Goal: Check status

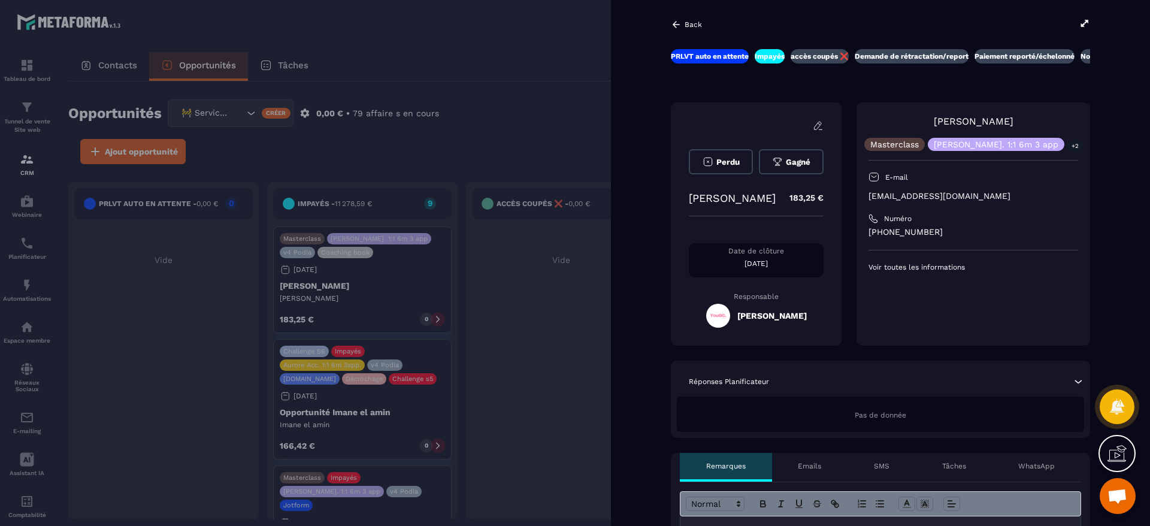
scroll to position [932, 0]
click at [548, 125] on div at bounding box center [575, 263] width 1150 height 526
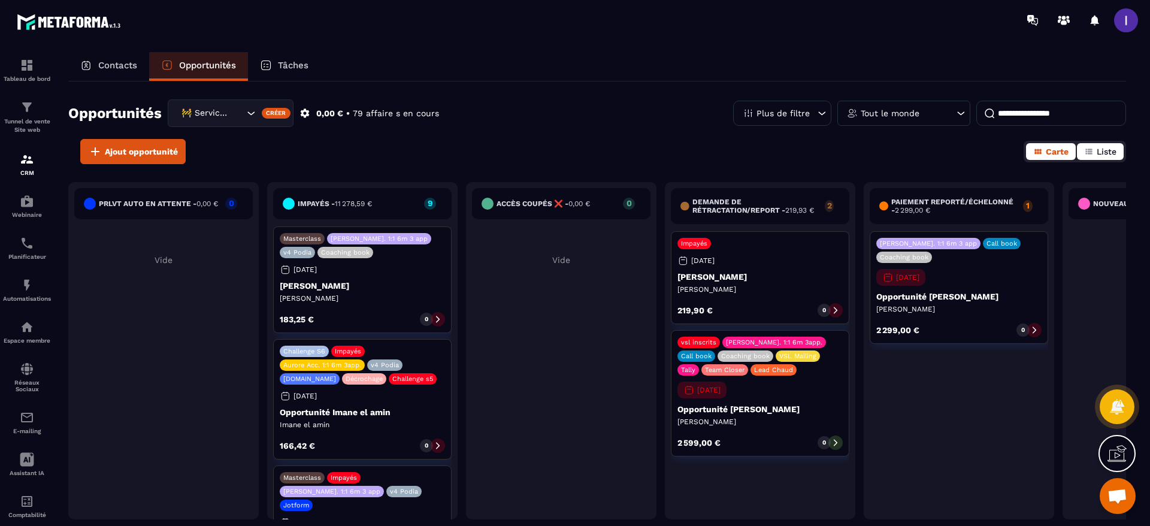
click at [1114, 151] on span "Liste" at bounding box center [1106, 152] width 20 height 10
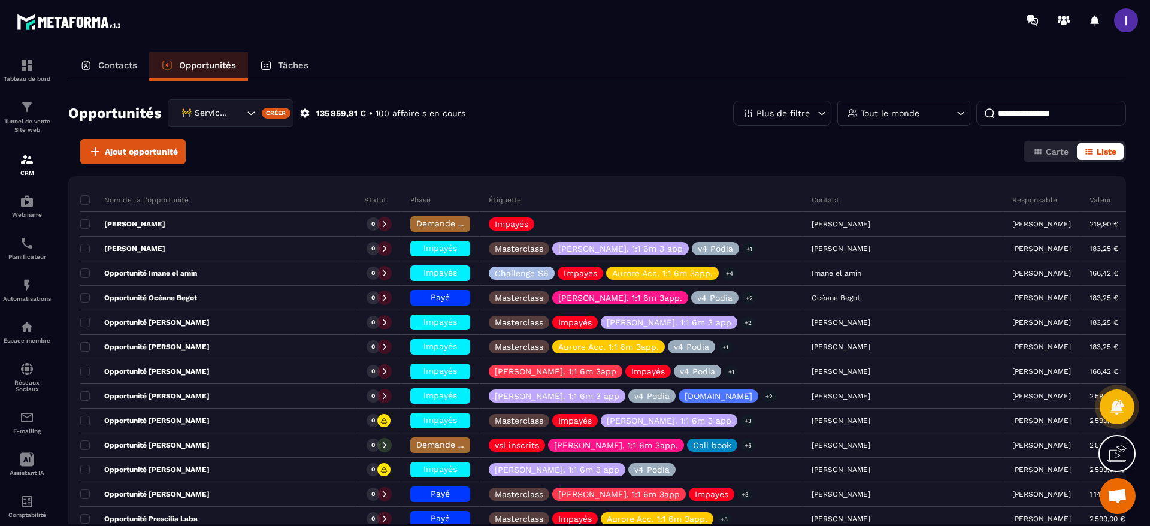
click at [895, 104] on div "Tout le monde" at bounding box center [903, 113] width 133 height 25
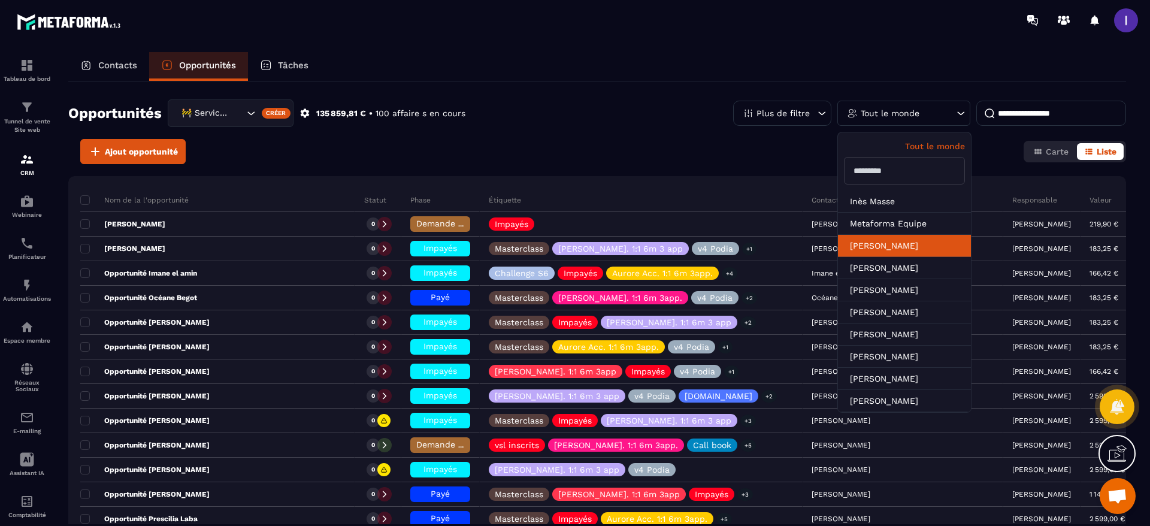
click at [889, 238] on li "[PERSON_NAME]" at bounding box center [904, 246] width 133 height 22
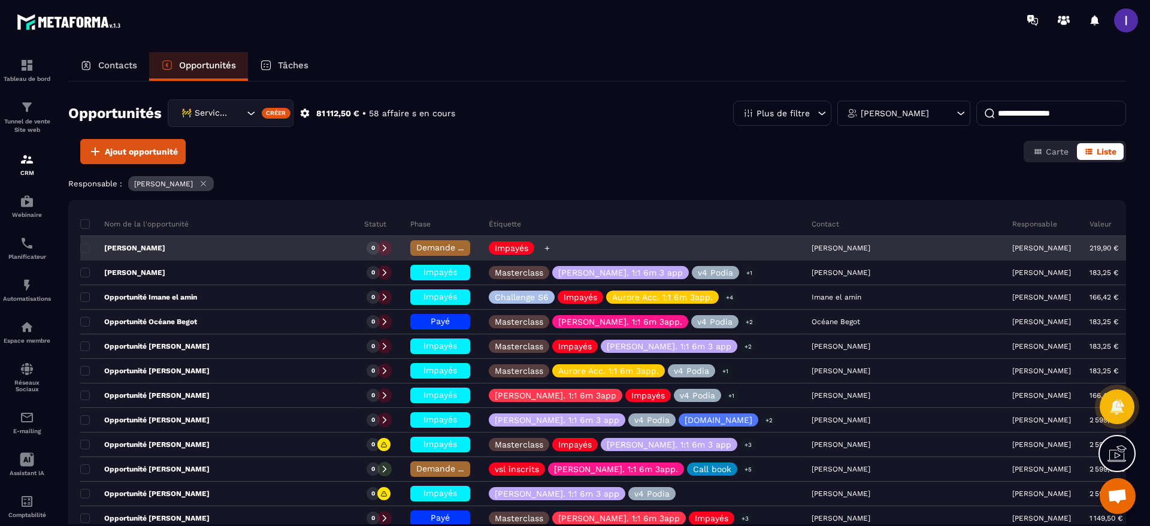
click at [551, 246] on icon at bounding box center [547, 248] width 8 height 8
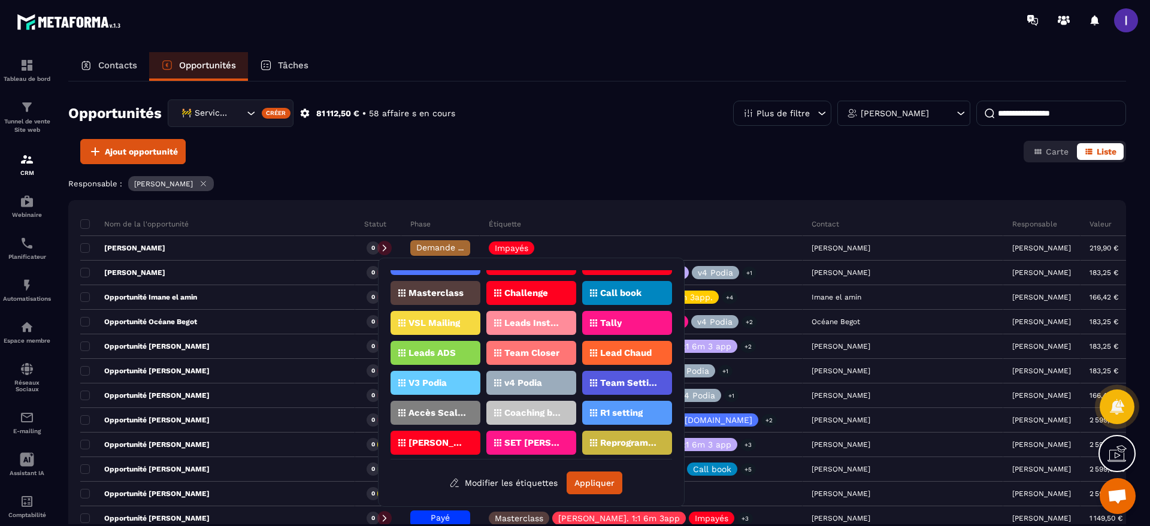
scroll to position [0, 0]
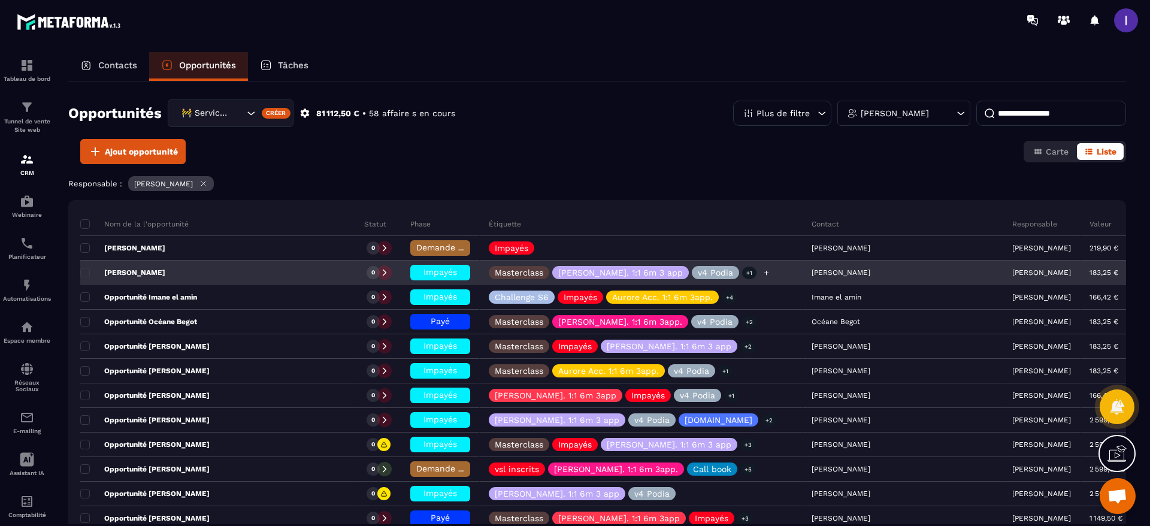
click at [762, 271] on icon at bounding box center [766, 273] width 8 height 8
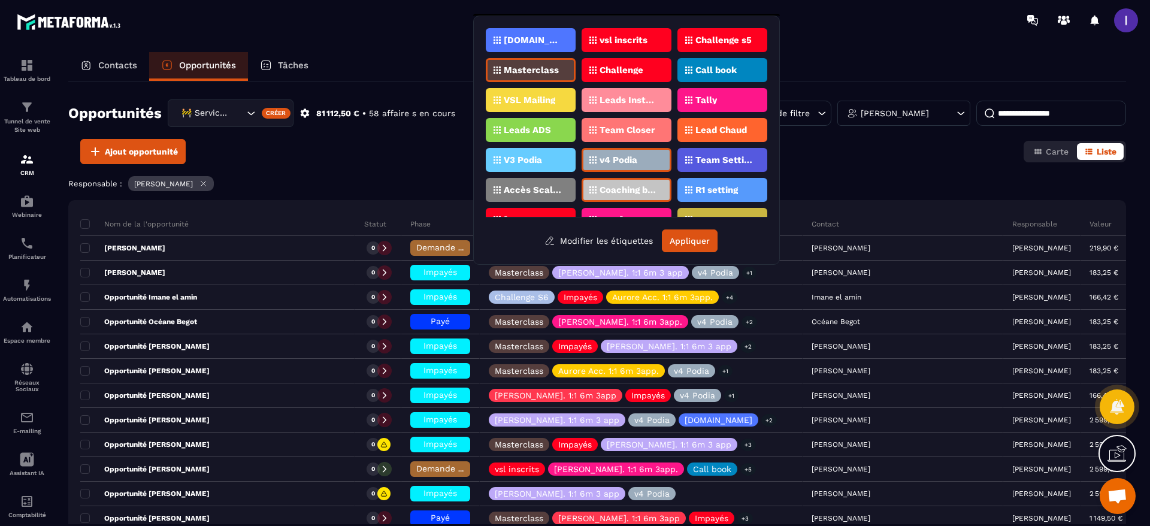
scroll to position [90, 0]
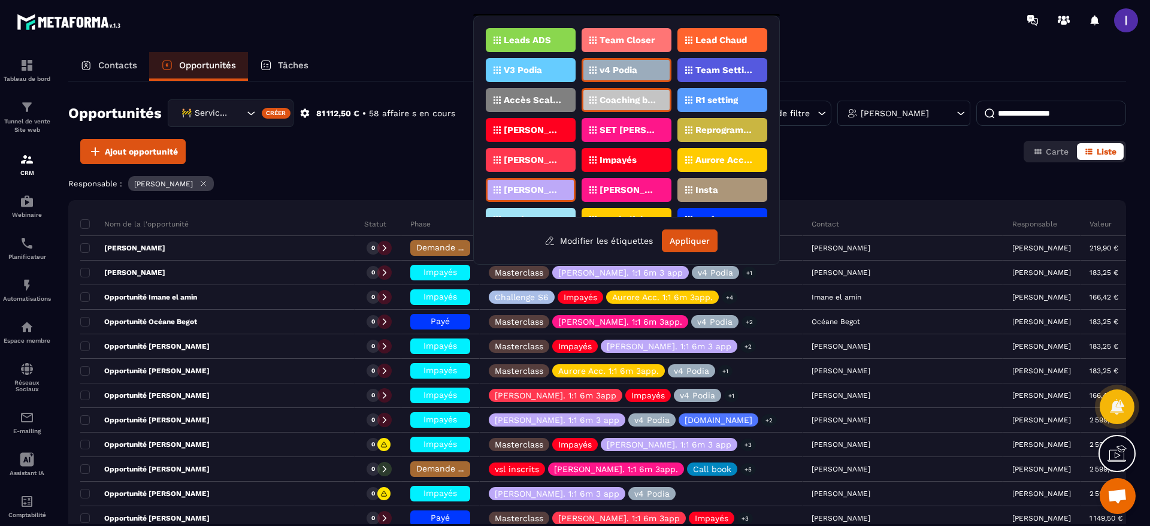
click at [610, 159] on p "Impayés" at bounding box center [617, 160] width 37 height 8
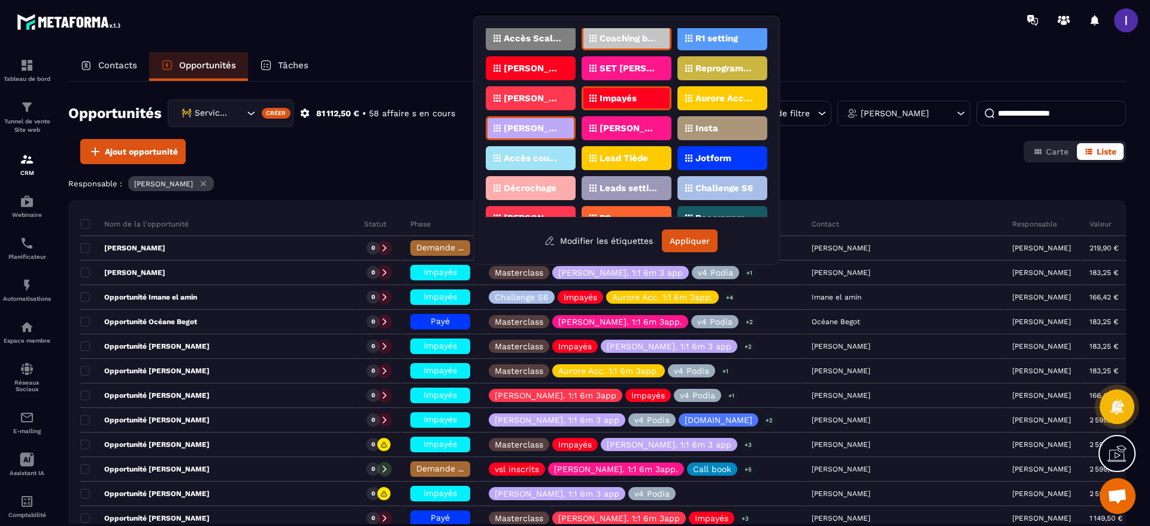
scroll to position [180, 0]
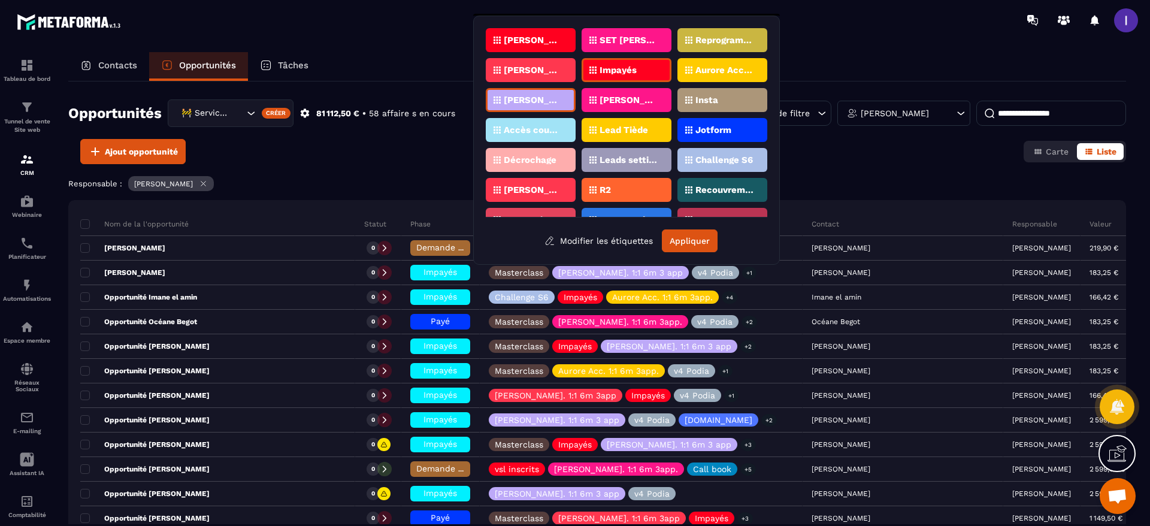
click at [522, 131] on p "Accès coupés ✖️" at bounding box center [533, 130] width 58 height 8
click at [695, 232] on button "Appliquer" at bounding box center [690, 240] width 56 height 23
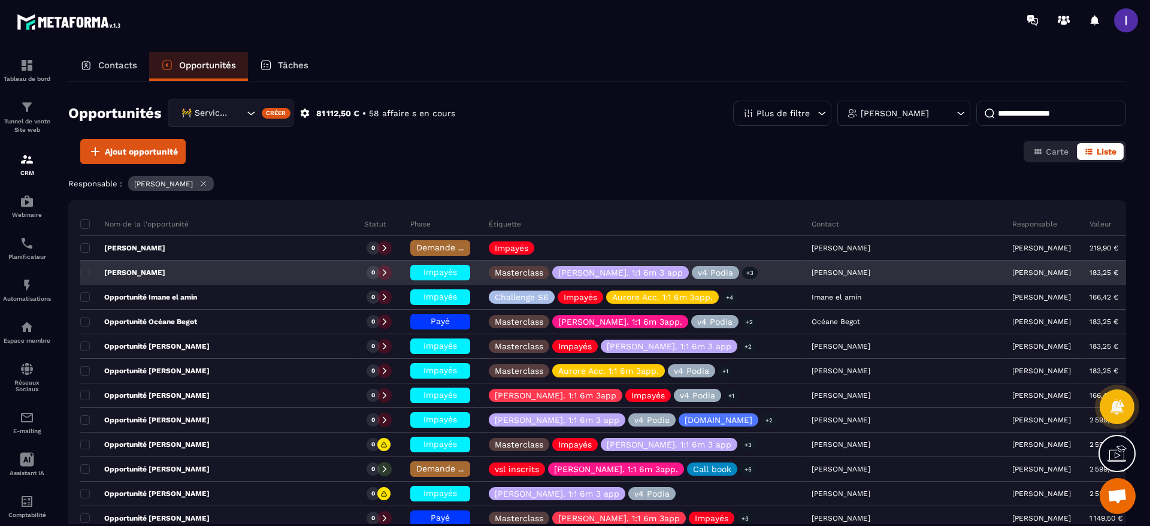
click at [389, 273] on icon at bounding box center [384, 272] width 8 height 8
